Goal: Navigation & Orientation: Find specific page/section

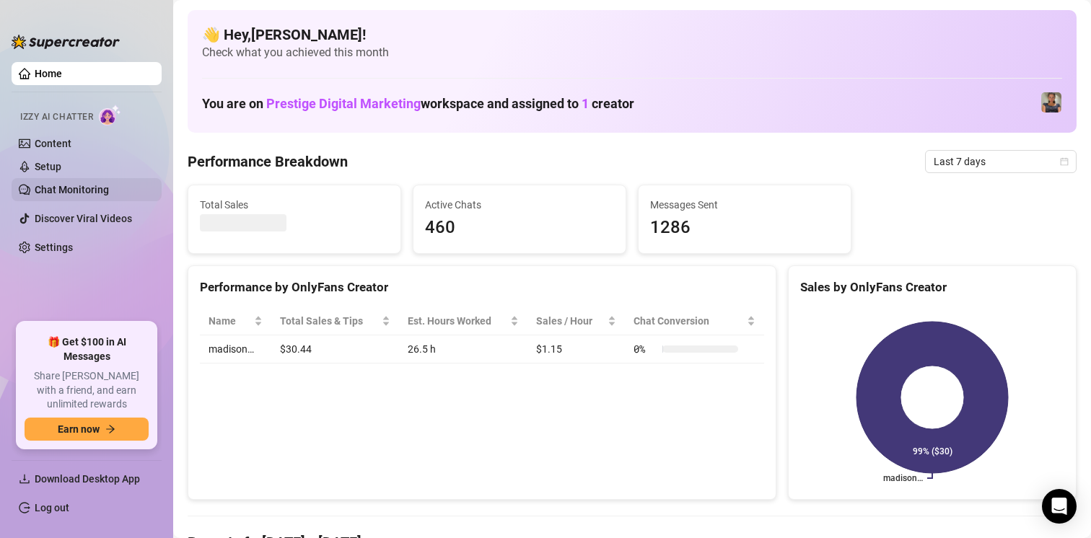
click at [67, 189] on link "Chat Monitoring" at bounding box center [72, 190] width 74 height 12
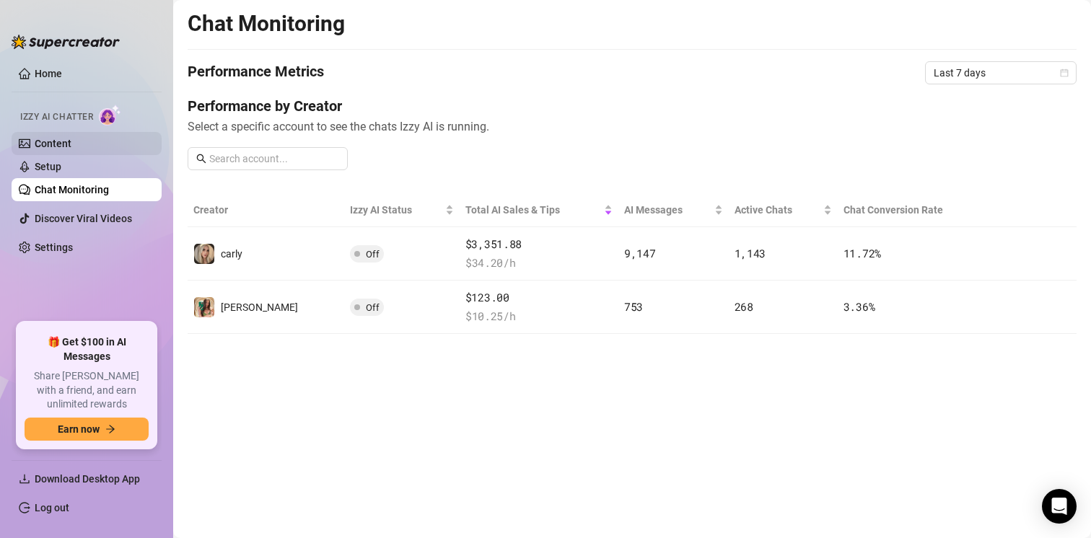
click at [71, 149] on link "Content" at bounding box center [53, 144] width 37 height 12
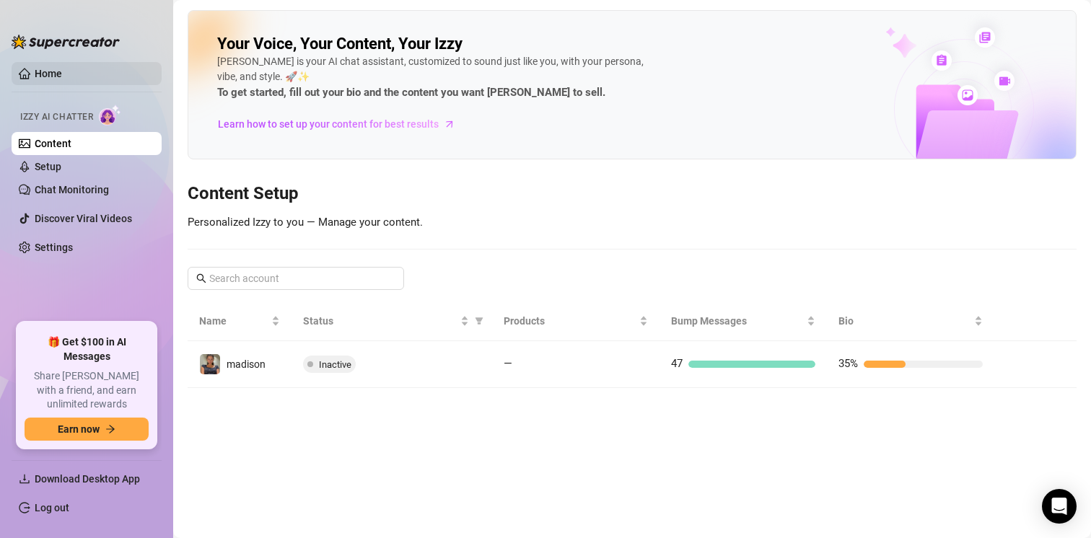
click at [58, 74] on link "Home" at bounding box center [48, 74] width 27 height 12
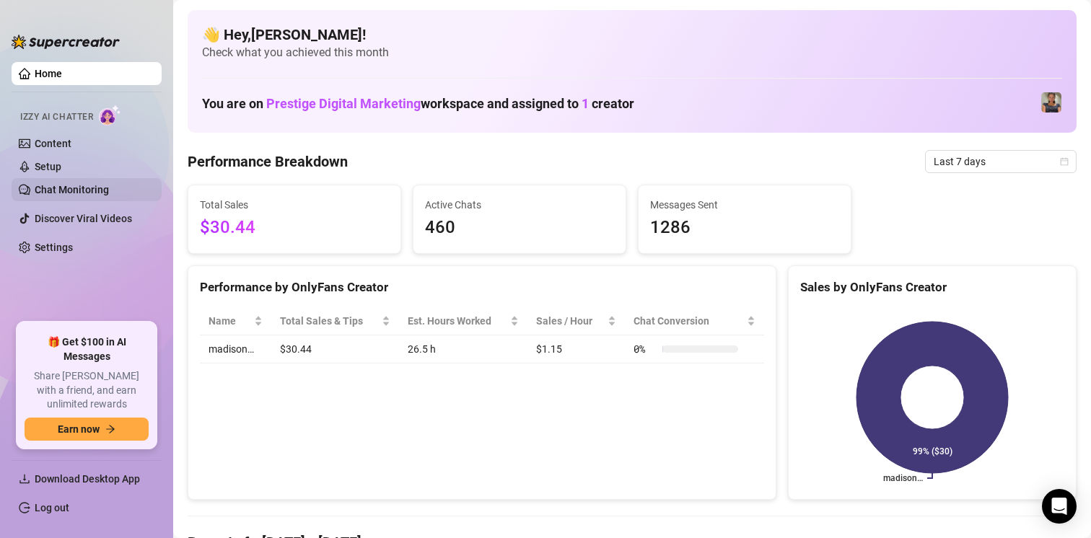
click at [89, 188] on link "Chat Monitoring" at bounding box center [72, 190] width 74 height 12
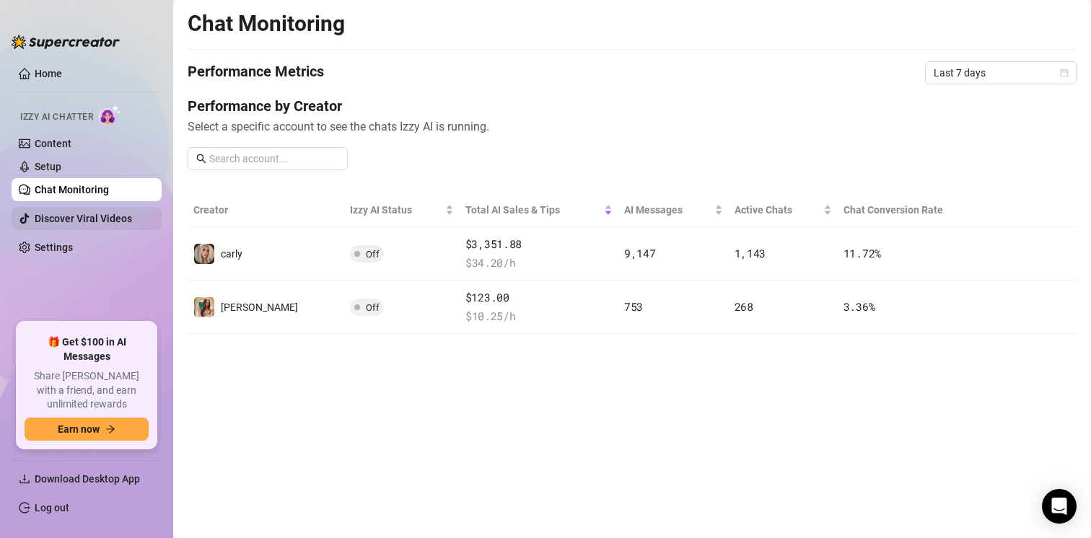
click at [105, 220] on link "Discover Viral Videos" at bounding box center [83, 219] width 97 height 12
